Goal: Task Accomplishment & Management: Use online tool/utility

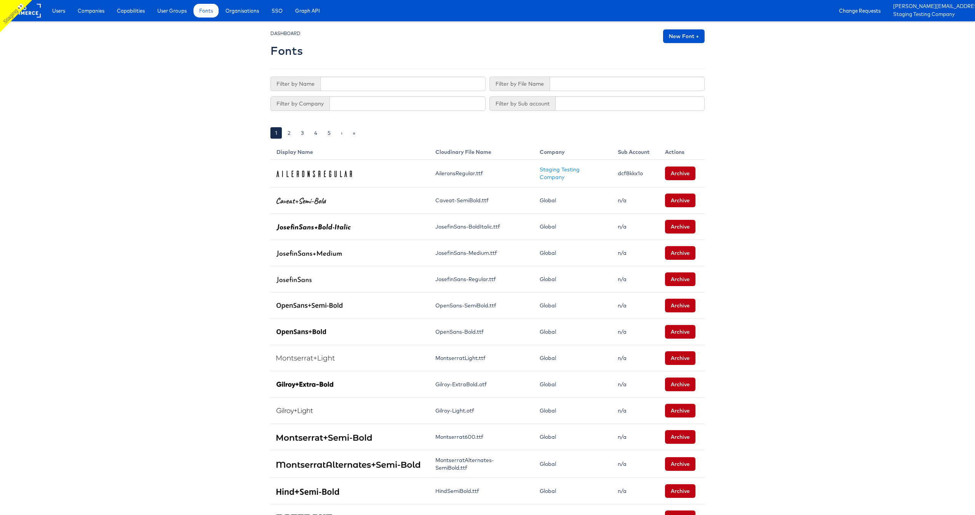
scroll to position [328, 0]
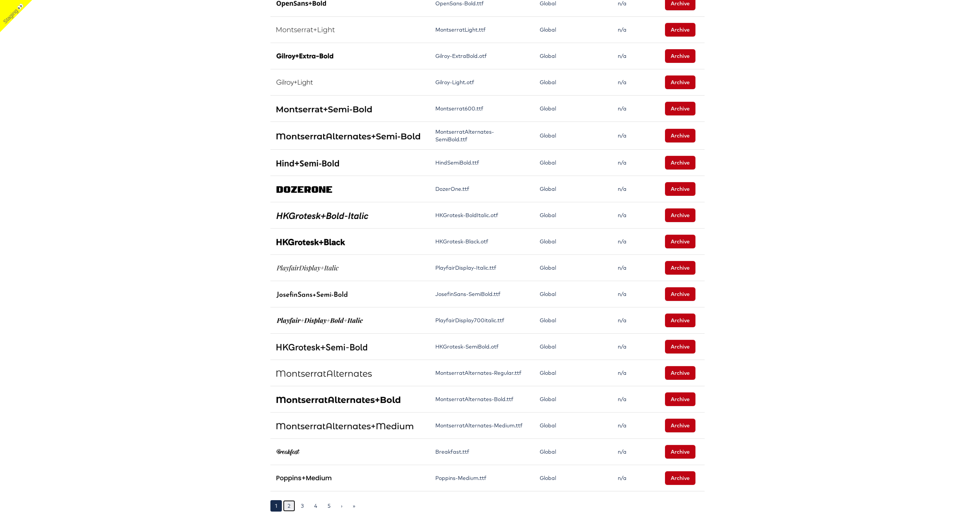
click at [291, 503] on link "2" at bounding box center [289, 505] width 12 height 11
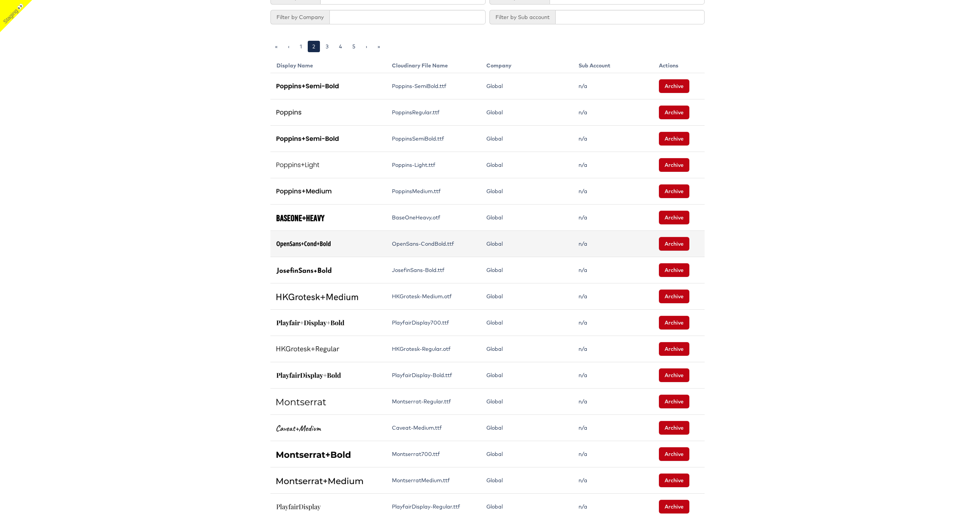
scroll to position [325, 0]
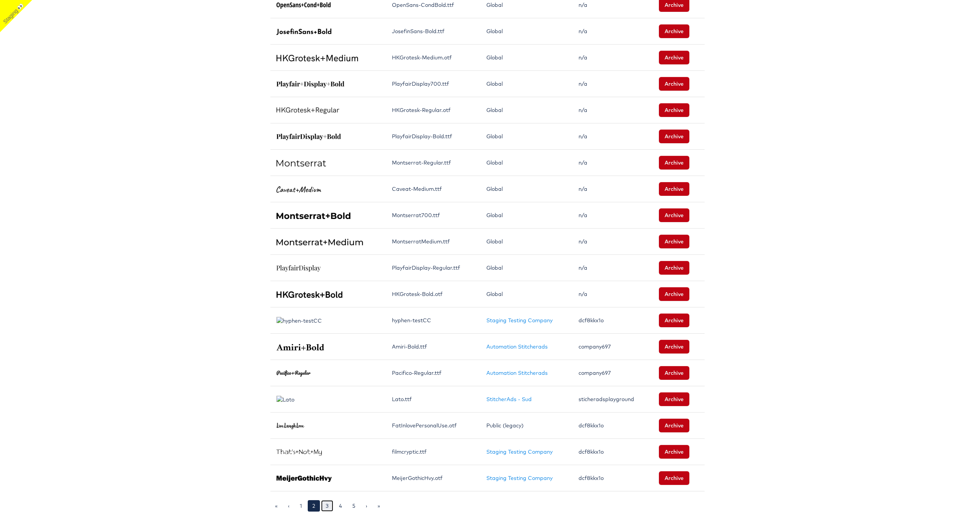
click at [331, 507] on link "3" at bounding box center [327, 505] width 12 height 11
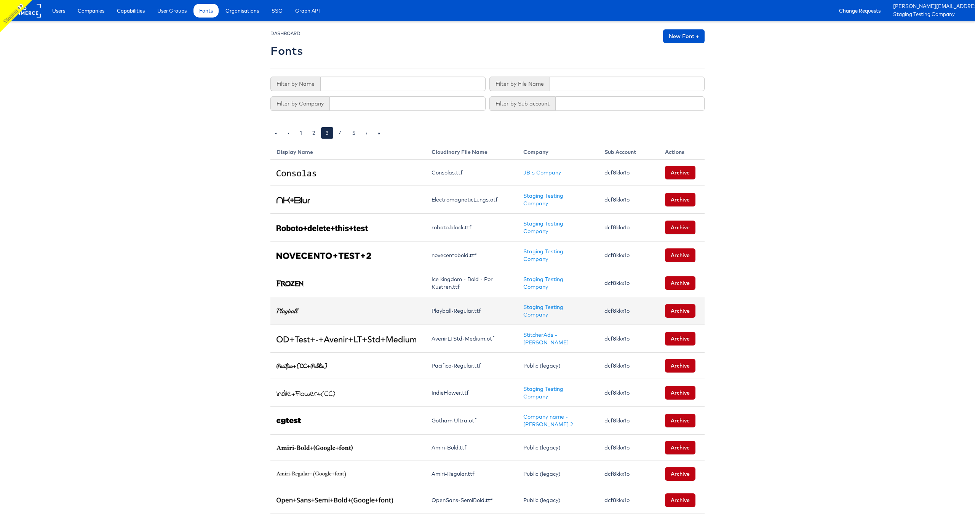
click at [634, 306] on td "dcf8kkx1o" at bounding box center [628, 311] width 61 height 28
copy td "dcf8kkx1o"
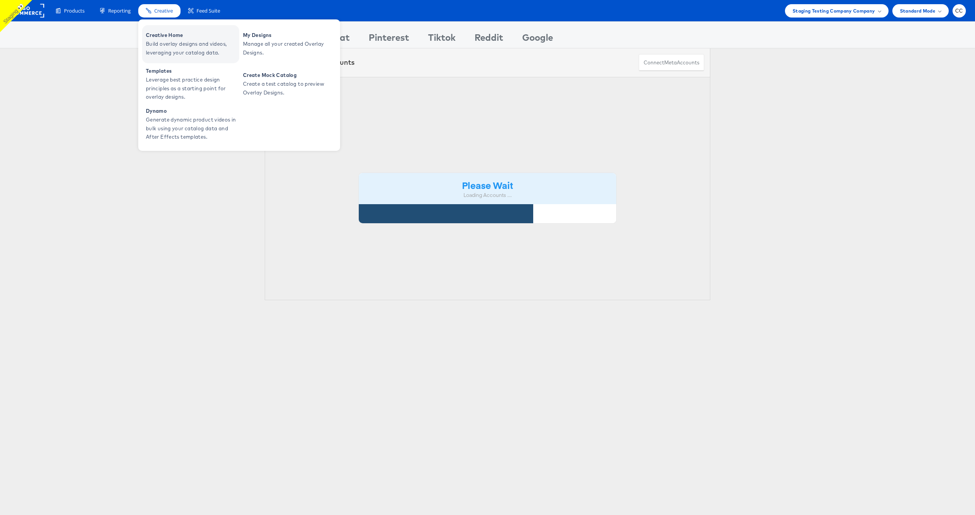
click at [170, 42] on span "Build overlay designs and videos, leveraging your catalog data." at bounding box center [191, 49] width 91 height 18
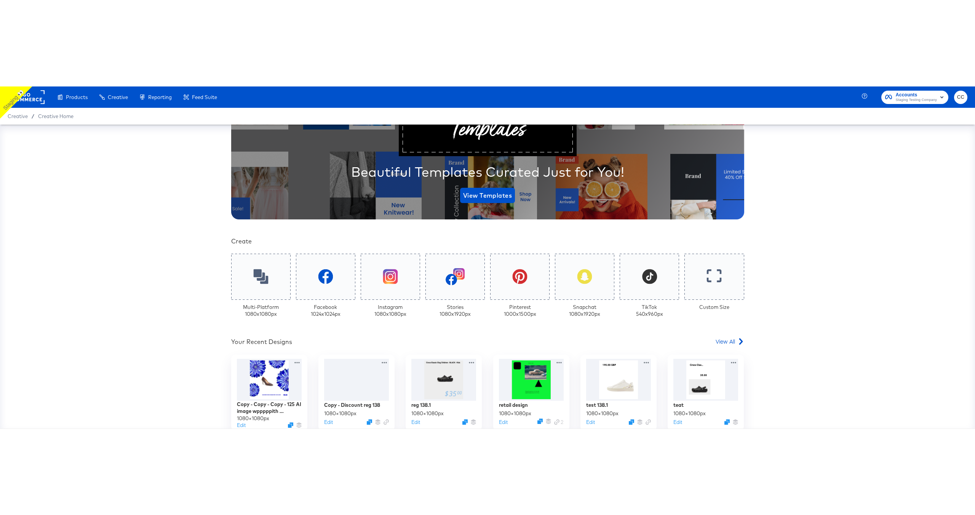
scroll to position [107, 0]
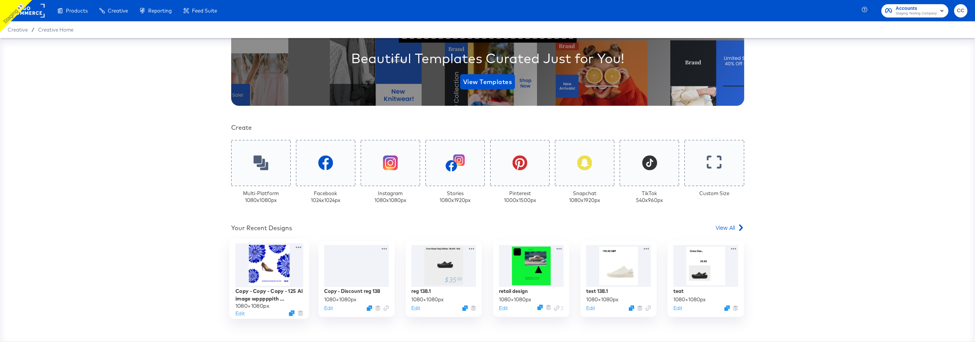
click at [266, 267] on div at bounding box center [269, 265] width 68 height 44
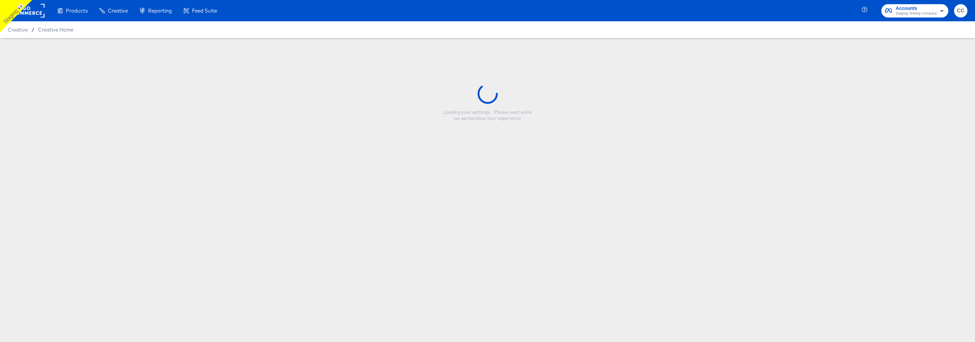
type input "Copy - Copy - Copy - 125 AI image wpppppith background removal"
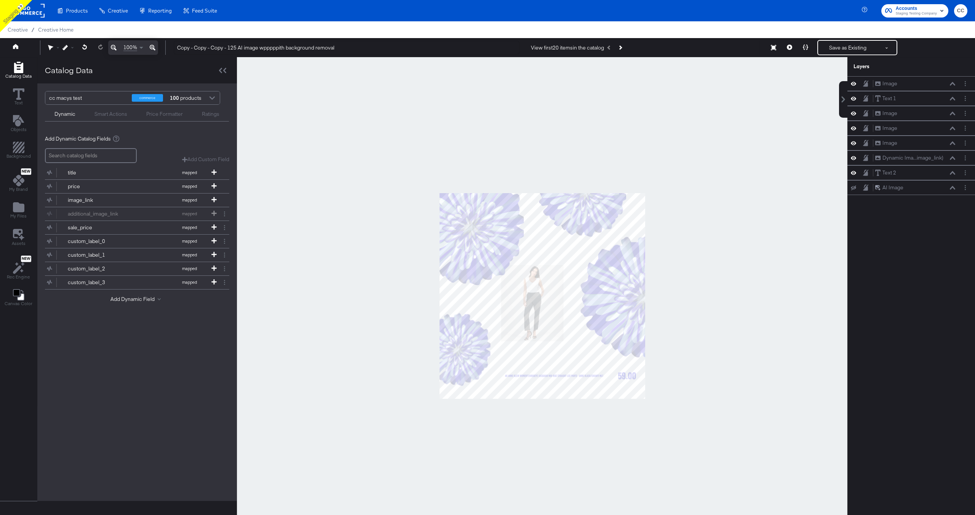
click at [32, 13] on rect at bounding box center [27, 11] width 35 height 14
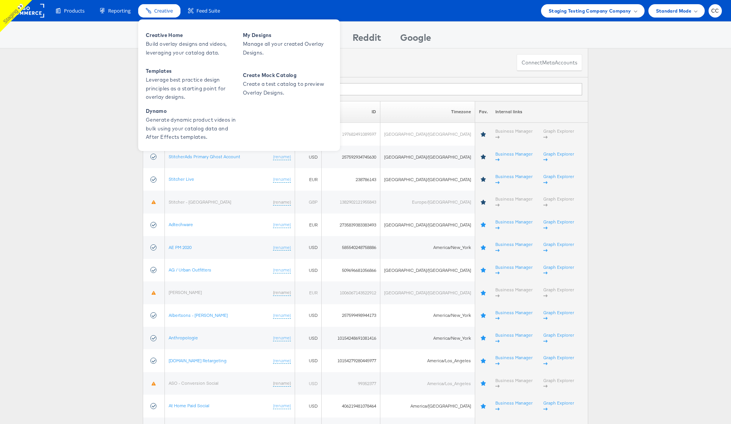
click at [159, 9] on span "Creative" at bounding box center [163, 10] width 19 height 7
click at [171, 44] on span "Build overlay designs and videos, leveraging your catalog data." at bounding box center [191, 49] width 91 height 18
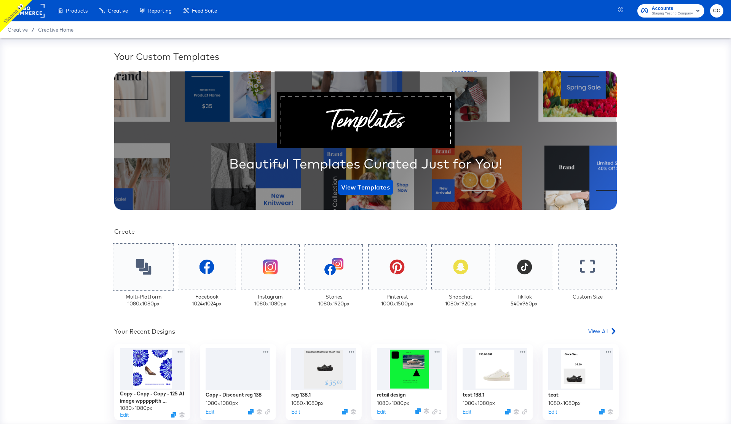
click at [146, 269] on icon at bounding box center [144, 267] width 16 height 16
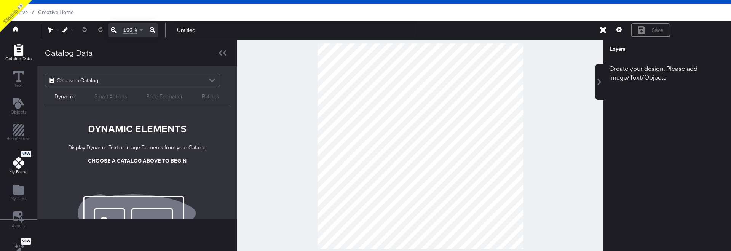
scroll to position [19, 0]
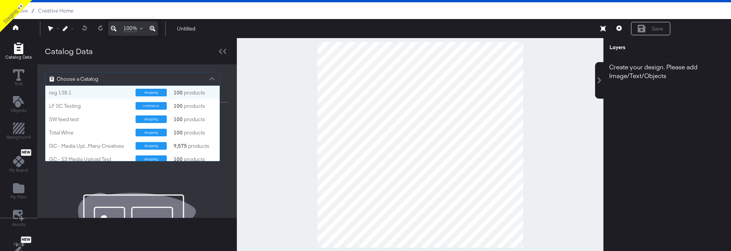
click at [140, 78] on div "Choose a Catalog" at bounding box center [132, 78] width 174 height 13
click at [74, 95] on div "reg 138.1" at bounding box center [89, 92] width 81 height 7
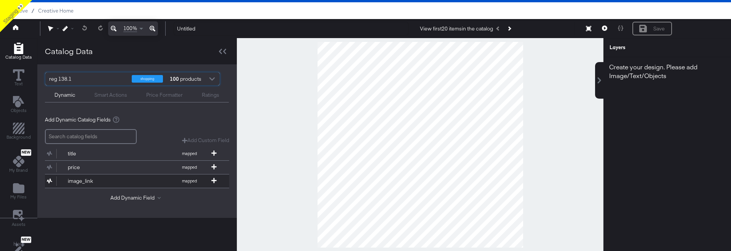
click at [77, 181] on div "image_link" at bounding box center [95, 180] width 55 height 7
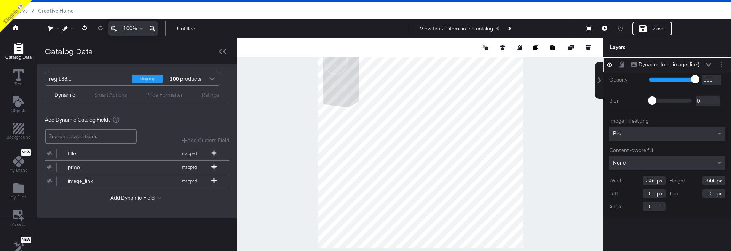
scroll to position [0, 0]
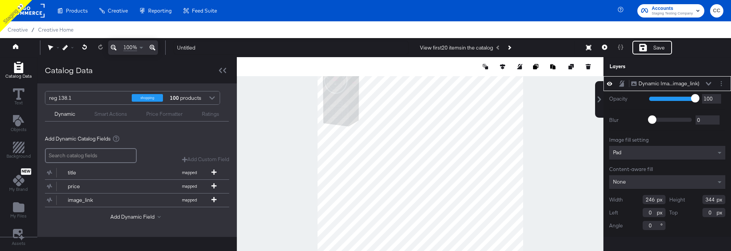
type input "454"
type input "276"
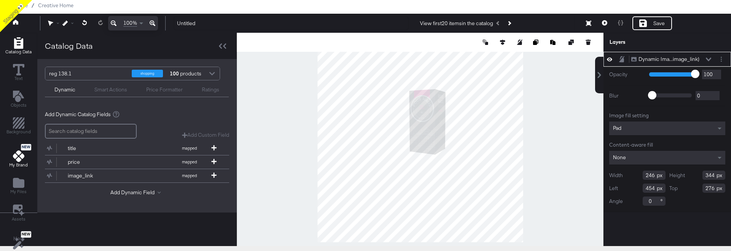
scroll to position [38, 0]
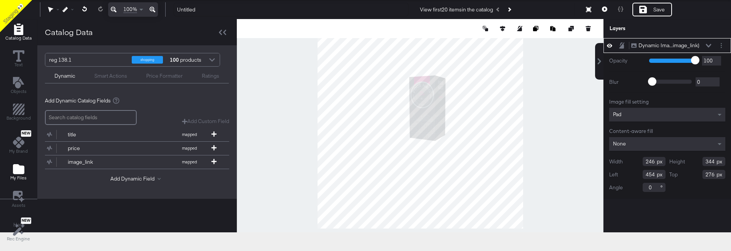
click at [18, 173] on icon "Add Files" at bounding box center [18, 169] width 11 height 10
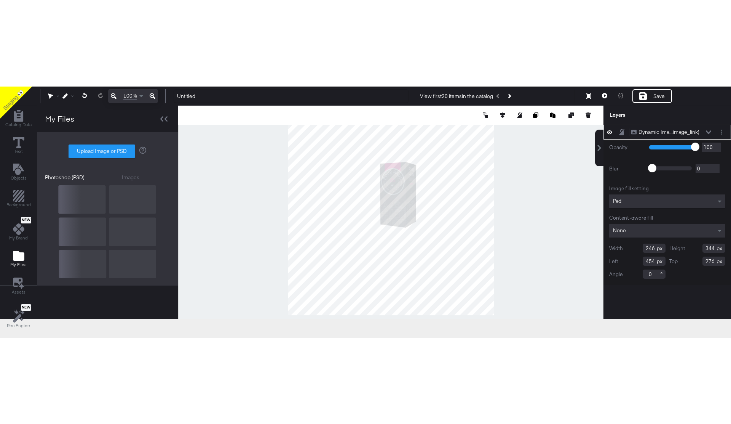
scroll to position [19, 0]
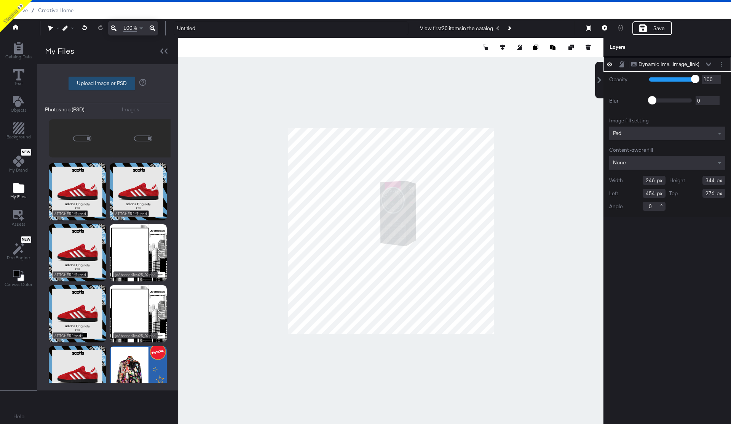
click at [110, 83] on label "Upload Image or PSD" at bounding box center [102, 83] width 66 height 13
click at [108, 83] on input "Upload Image or PSD" at bounding box center [108, 83] width 0 height 0
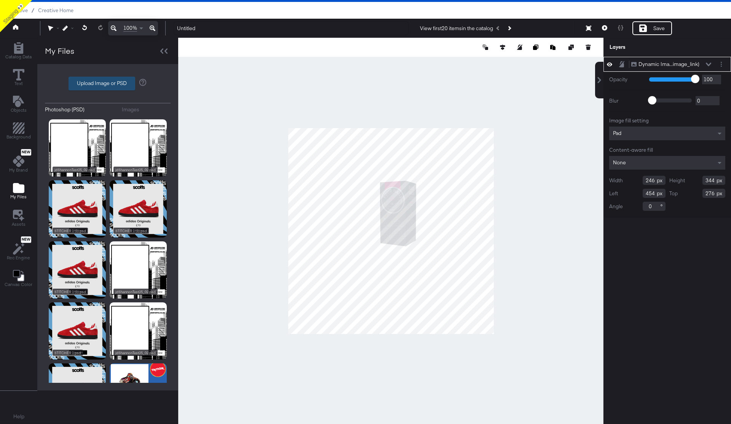
type input "C:\fakepath\Screenshot 2025-10-02 at 15.22.21.png"
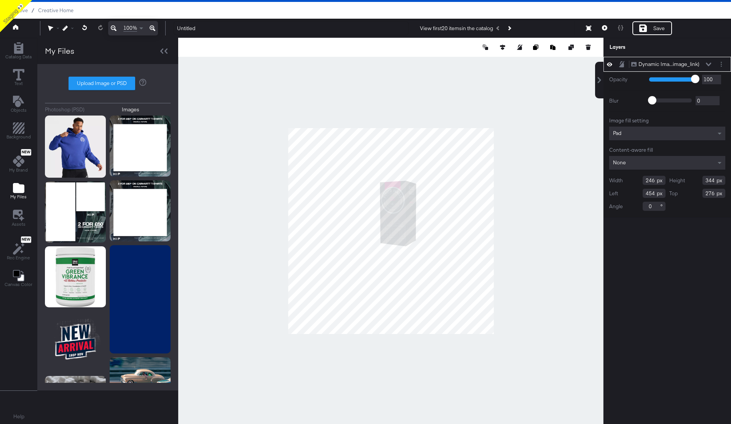
scroll to position [0, 0]
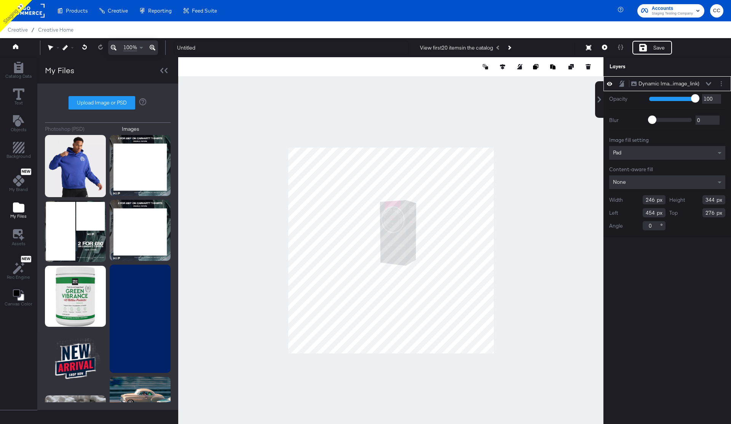
click at [35, 11] on rect at bounding box center [27, 11] width 35 height 14
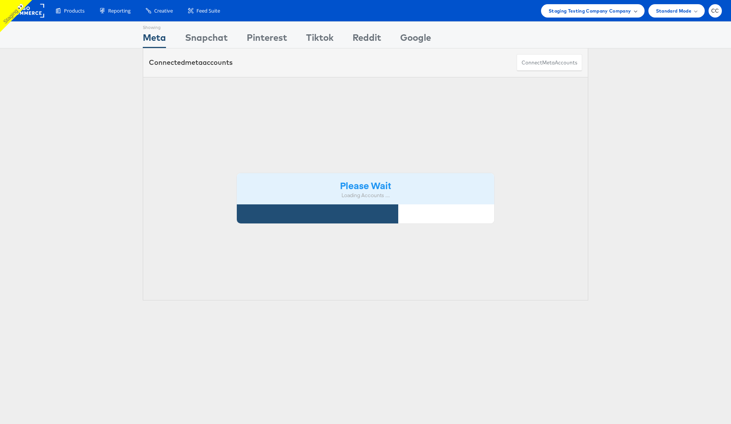
click at [636, 13] on div "Staging Testing Company Company" at bounding box center [593, 11] width 88 height 8
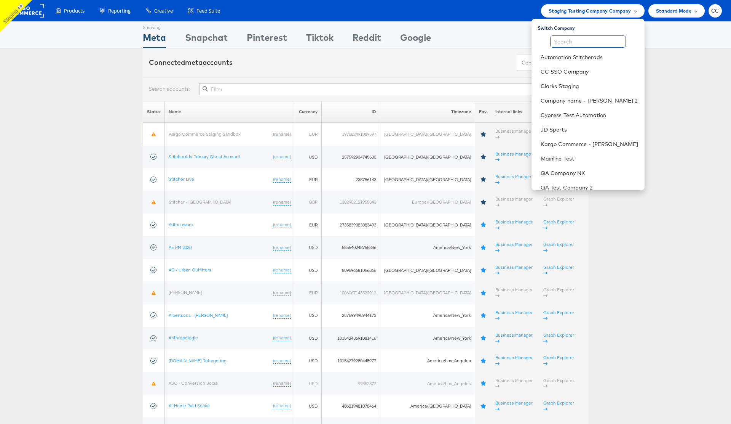
click at [580, 43] on input "text" at bounding box center [588, 41] width 76 height 12
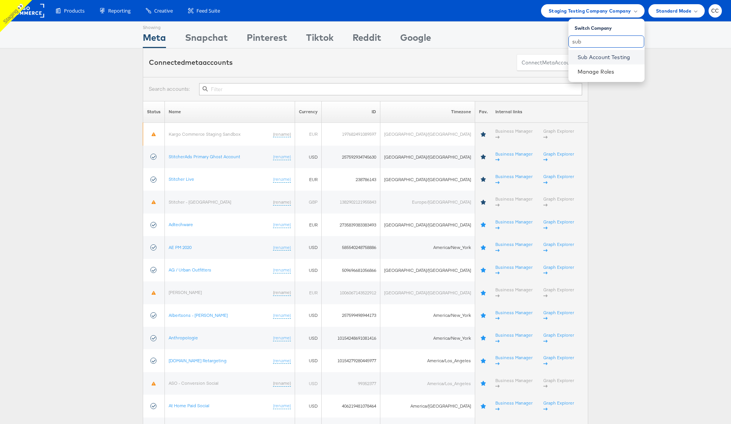
type input "sub"
click at [615, 54] on link "Sub Account Testing" at bounding box center [608, 57] width 61 height 8
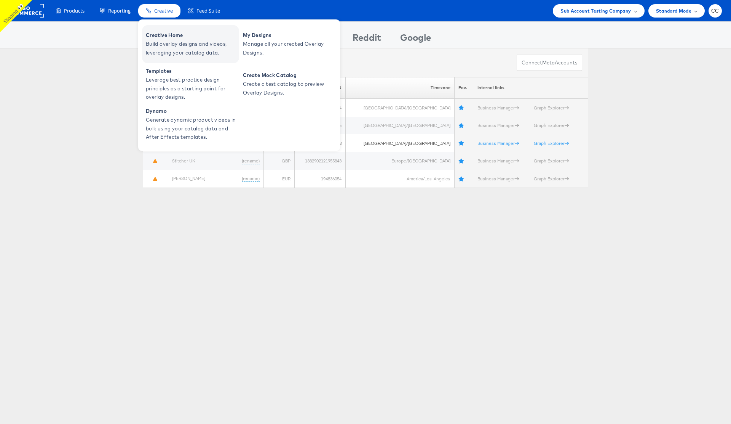
click at [180, 43] on span "Build overlay designs and videos, leveraging your catalog data." at bounding box center [191, 49] width 91 height 18
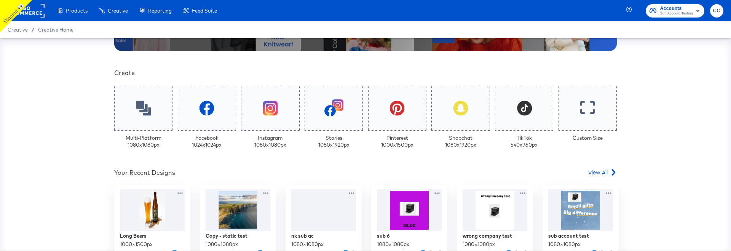
scroll to position [174, 0]
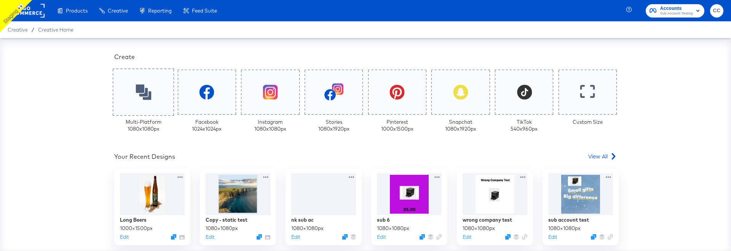
click at [144, 84] on icon at bounding box center [144, 92] width 16 height 16
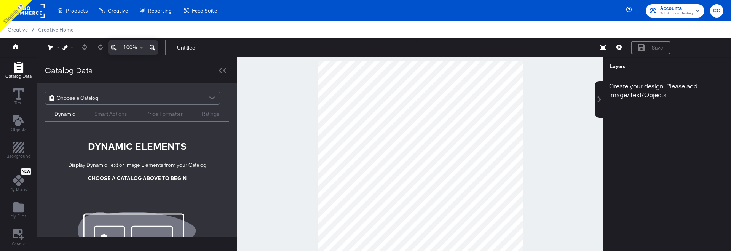
click at [121, 100] on div "Choose a Catalog" at bounding box center [132, 97] width 174 height 13
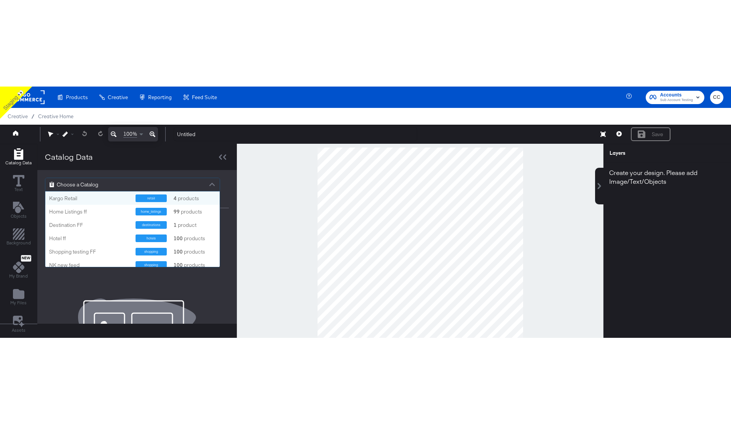
scroll to position [75, 174]
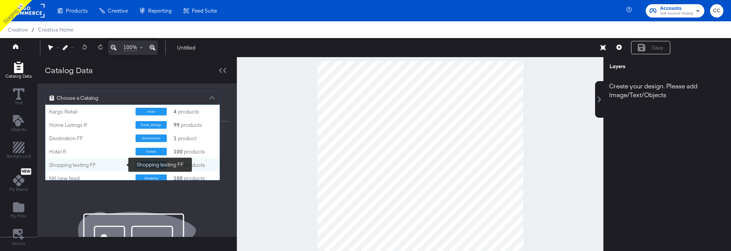
click at [71, 165] on div "Shopping testing FF" at bounding box center [89, 164] width 81 height 7
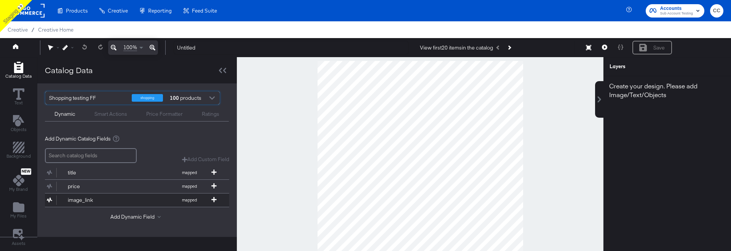
click at [84, 200] on div "image_link" at bounding box center [95, 200] width 55 height 7
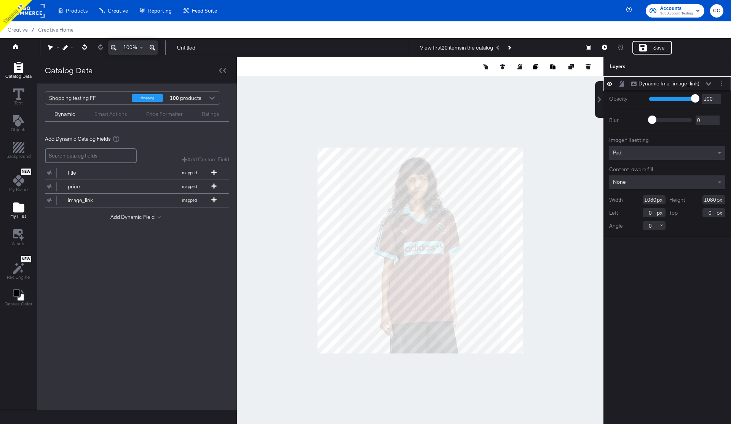
click at [15, 211] on icon "Add Files" at bounding box center [18, 207] width 11 height 10
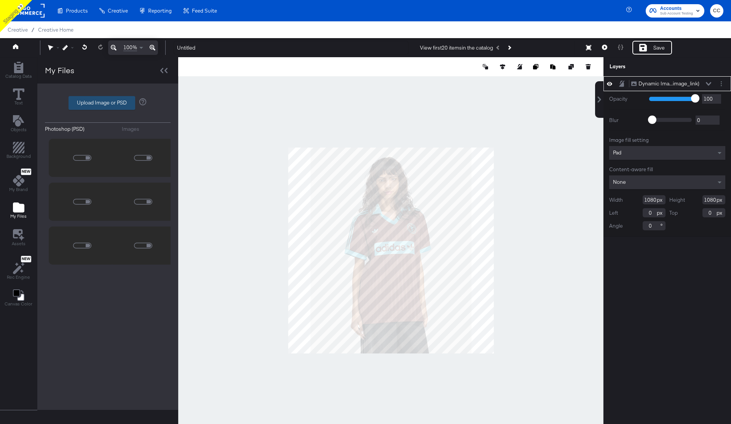
click at [104, 103] on label "Upload Image or PSD" at bounding box center [102, 102] width 66 height 13
click at [108, 103] on input "Upload Image or PSD" at bounding box center [108, 103] width 0 height 0
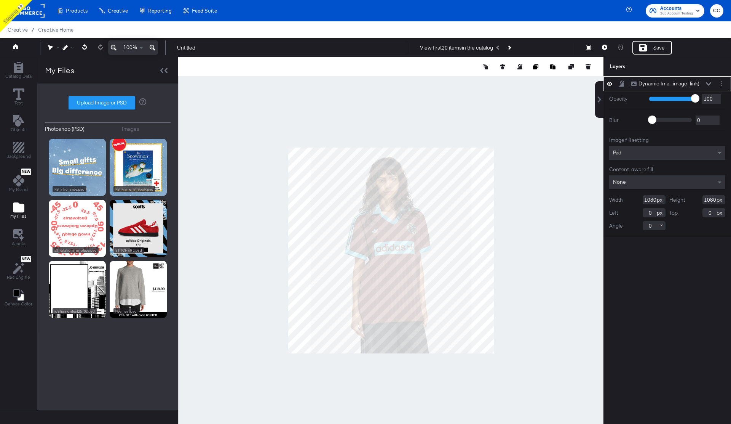
type input "C:\fakepath\Screenshot [DATE] 15.21.09.png"
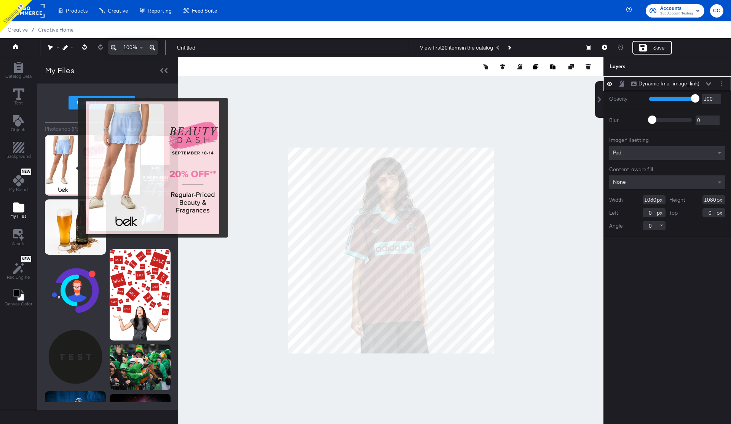
click at [73, 168] on img at bounding box center [75, 165] width 61 height 61
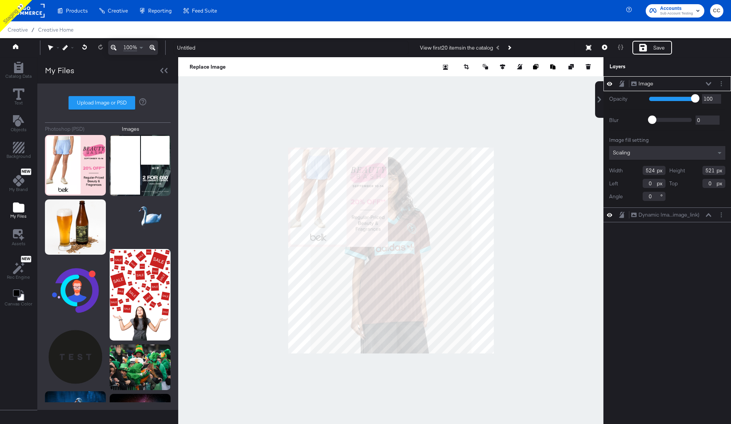
type input "351"
type input "349"
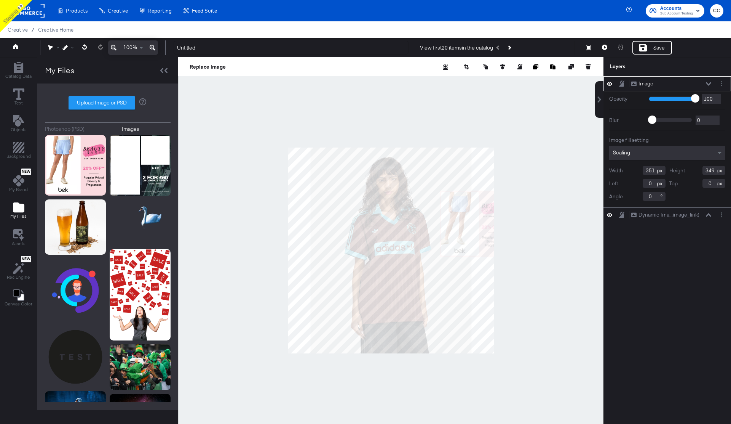
type input "686"
type input "106"
click at [20, 95] on icon at bounding box center [18, 93] width 11 height 11
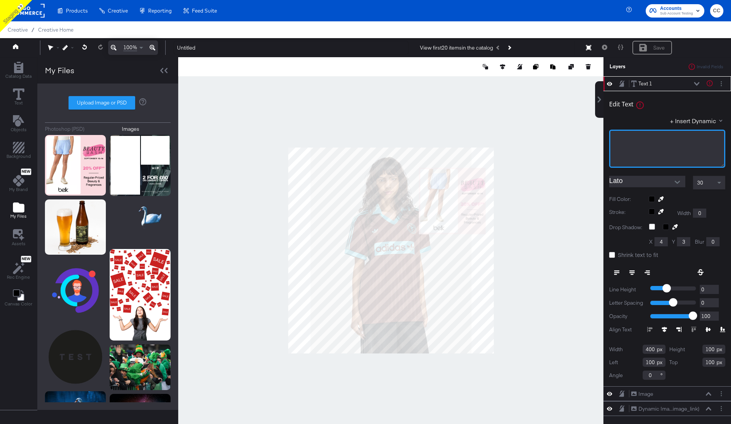
click at [662, 144] on div "﻿" at bounding box center [667, 149] width 116 height 38
click at [553, 155] on div at bounding box center [390, 250] width 425 height 386
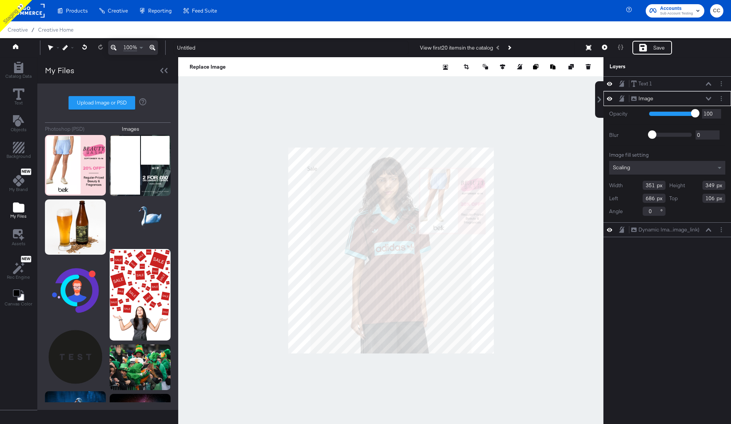
type input "668"
type input "100"
click at [650, 49] on div "Save" at bounding box center [653, 48] width 40 height 14
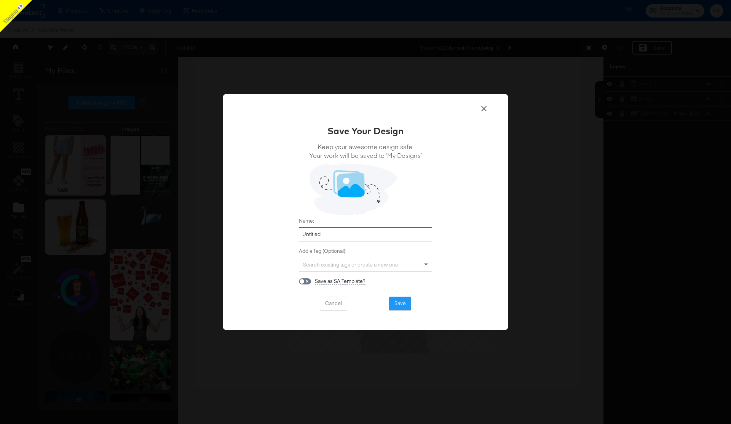
click at [315, 234] on input "Untitled" at bounding box center [365, 234] width 133 height 14
type input "Sub account regression"
click at [402, 299] on button "Save" at bounding box center [400, 303] width 22 height 14
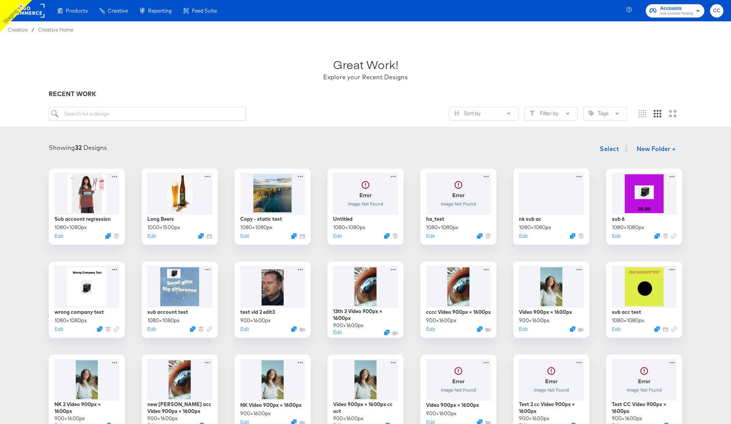
click at [32, 12] on rect at bounding box center [27, 11] width 35 height 14
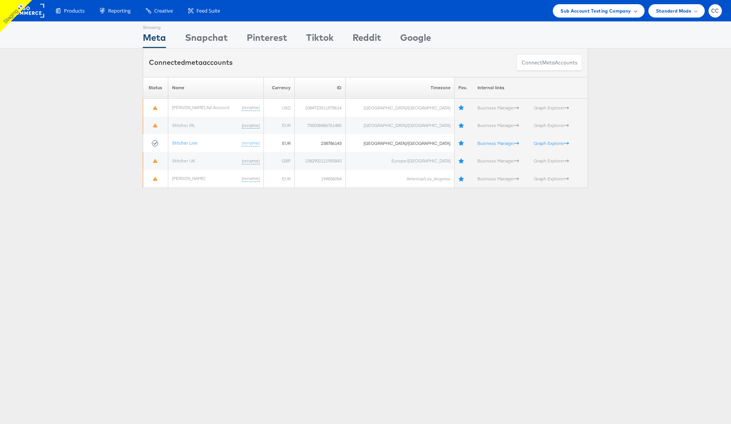
click at [626, 13] on span "Sub Account Testing Company" at bounding box center [596, 11] width 70 height 8
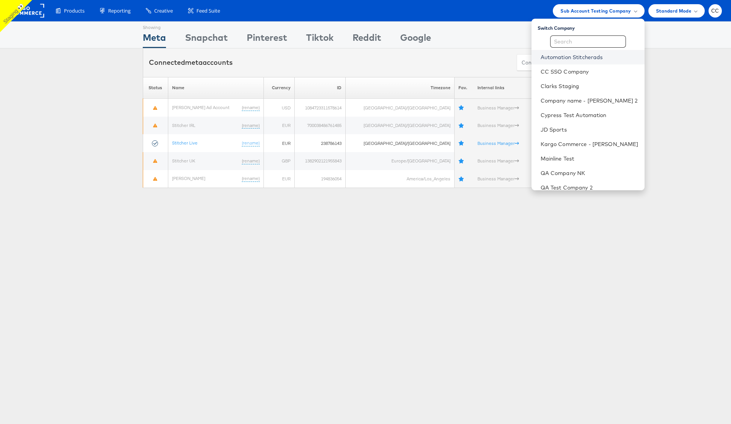
click at [574, 57] on link "Automation Stitcherads" at bounding box center [590, 57] width 98 height 8
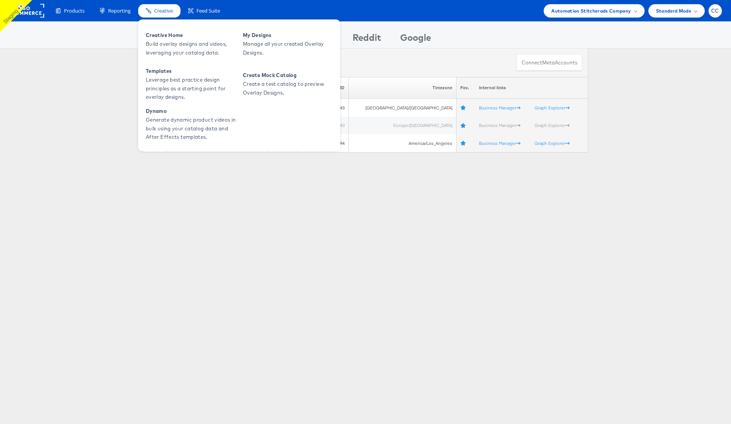
click at [164, 13] on span "Creative" at bounding box center [163, 10] width 19 height 7
click at [174, 43] on span "Build overlay designs and videos, leveraging your catalog data." at bounding box center [191, 49] width 91 height 18
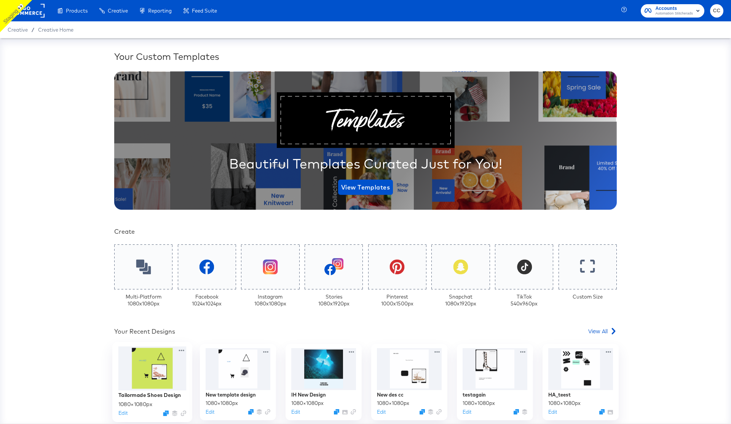
click at [151, 373] on div at bounding box center [152, 368] width 68 height 44
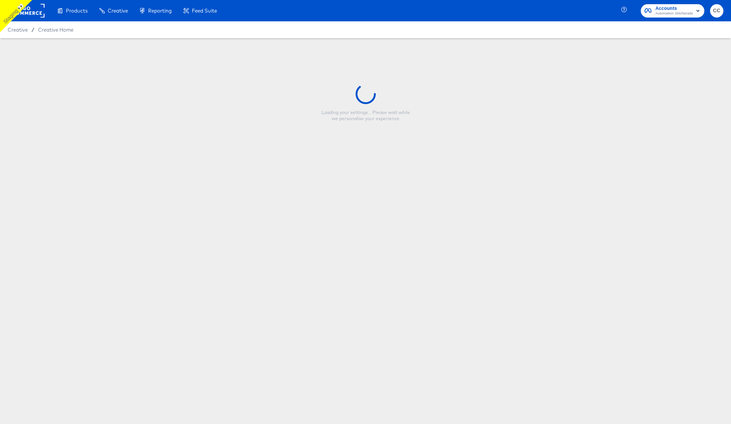
type input "Tailormade Shoes Design"
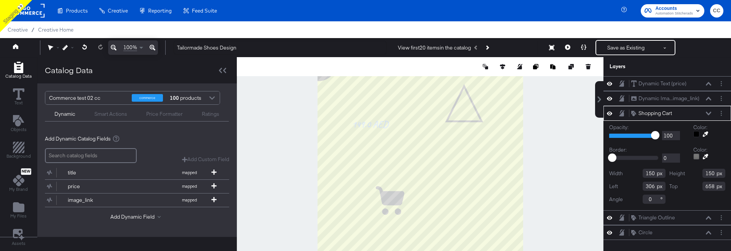
type input "374"
type input "616"
click at [29, 14] on rect at bounding box center [27, 11] width 35 height 14
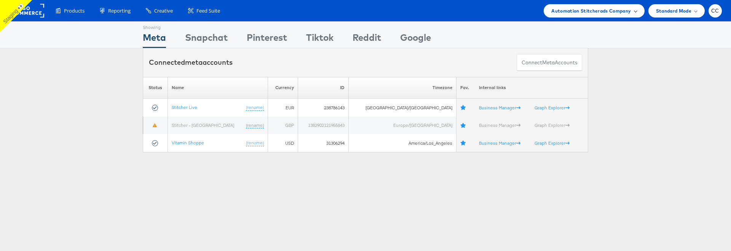
click at [630, 8] on span "Automation Stitcherads Company" at bounding box center [592, 11] width 80 height 8
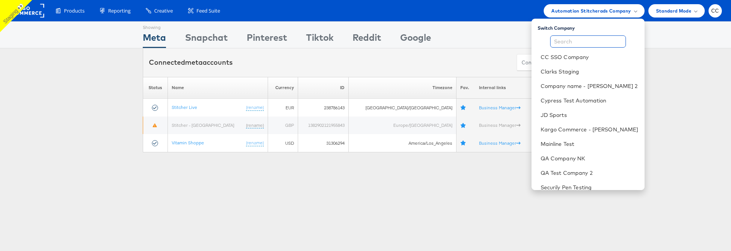
click at [574, 41] on input "text" at bounding box center [588, 41] width 76 height 12
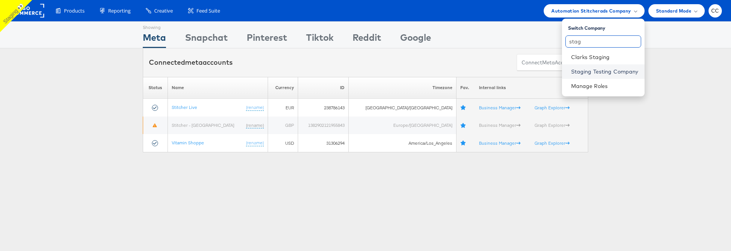
type input "stag"
click at [598, 74] on link "Staging Testing Company" at bounding box center [604, 72] width 67 height 8
